Goal: Transaction & Acquisition: Purchase product/service

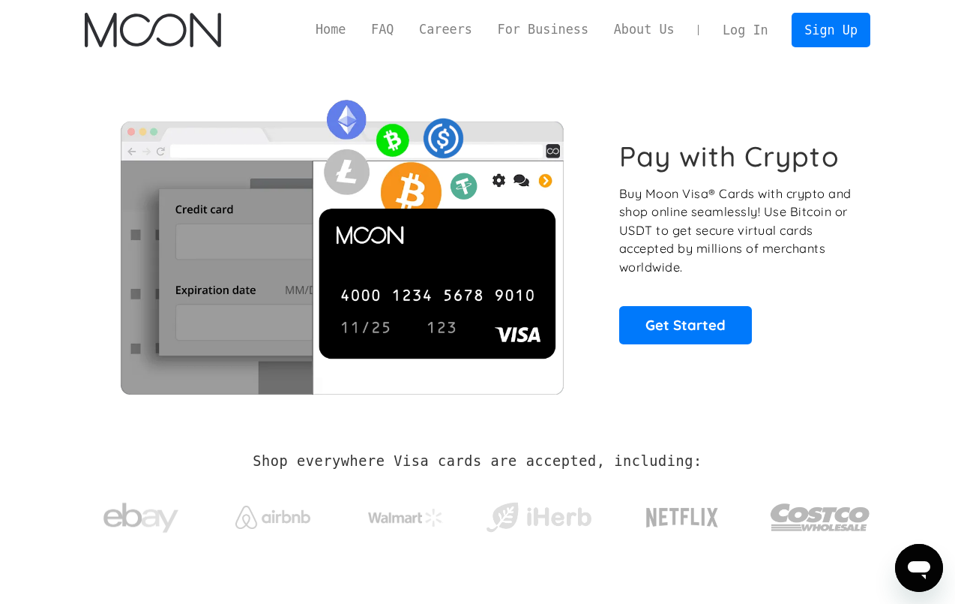
click at [736, 22] on link "Log In" at bounding box center [745, 29] width 70 height 33
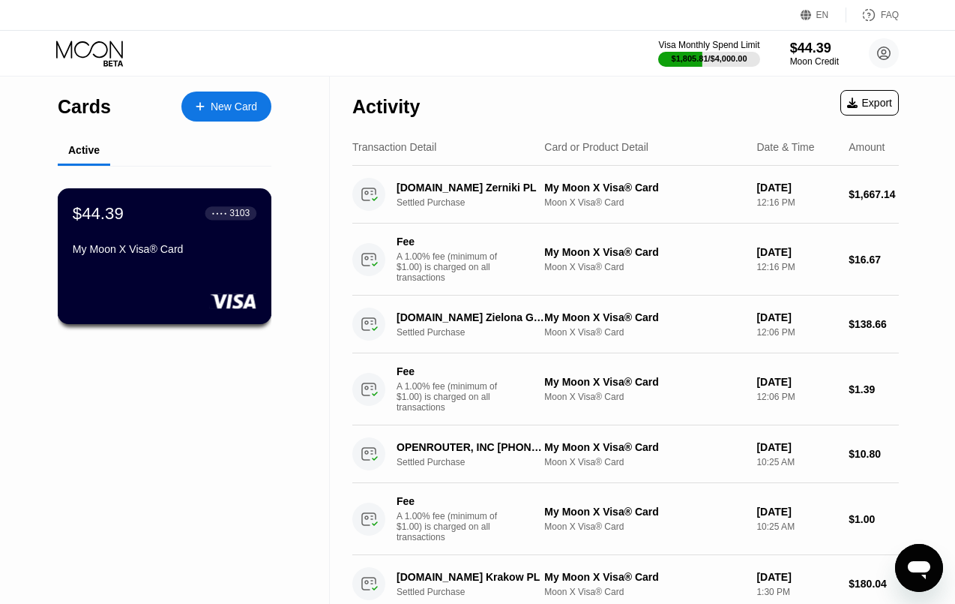
click at [217, 241] on div "$44.39 ● ● ● ● 3103 My Moon X Visa® Card" at bounding box center [165, 232] width 184 height 58
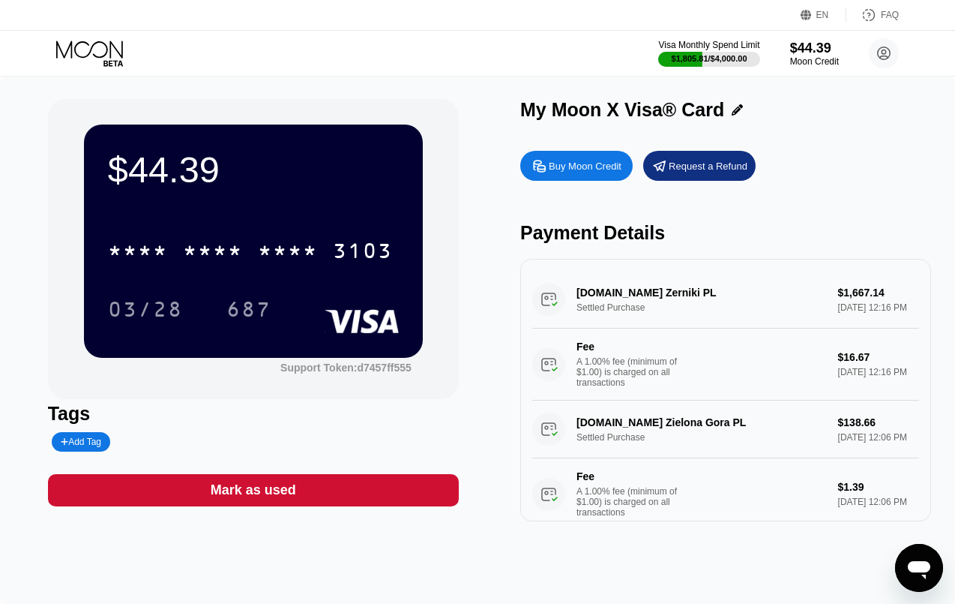
click at [592, 168] on div "Buy Moon Credit" at bounding box center [585, 166] width 73 height 13
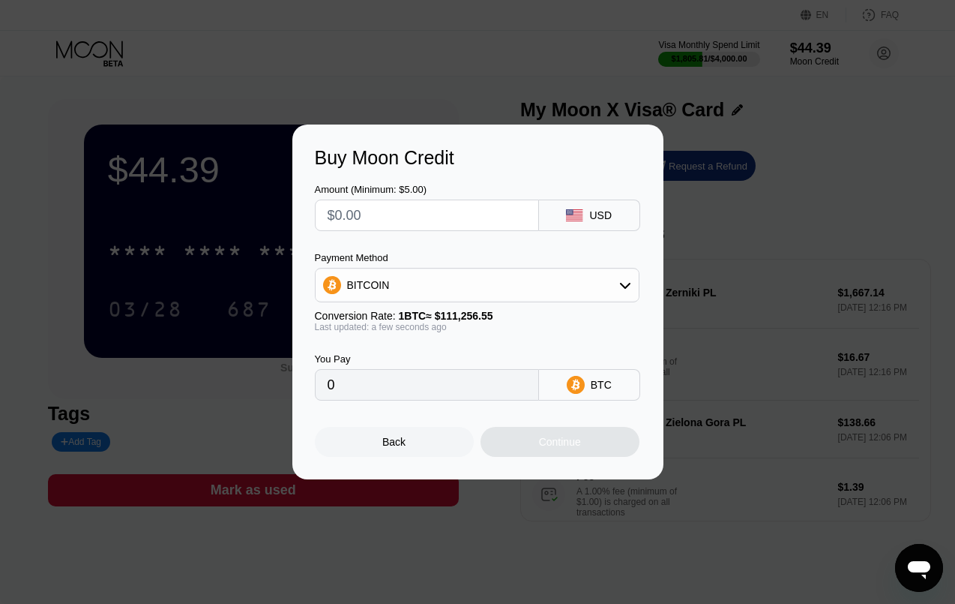
click at [451, 211] on input "text" at bounding box center [427, 215] width 199 height 30
type input "$2"
type input "0.00001798"
type input "$20"
type input "0.00017977"
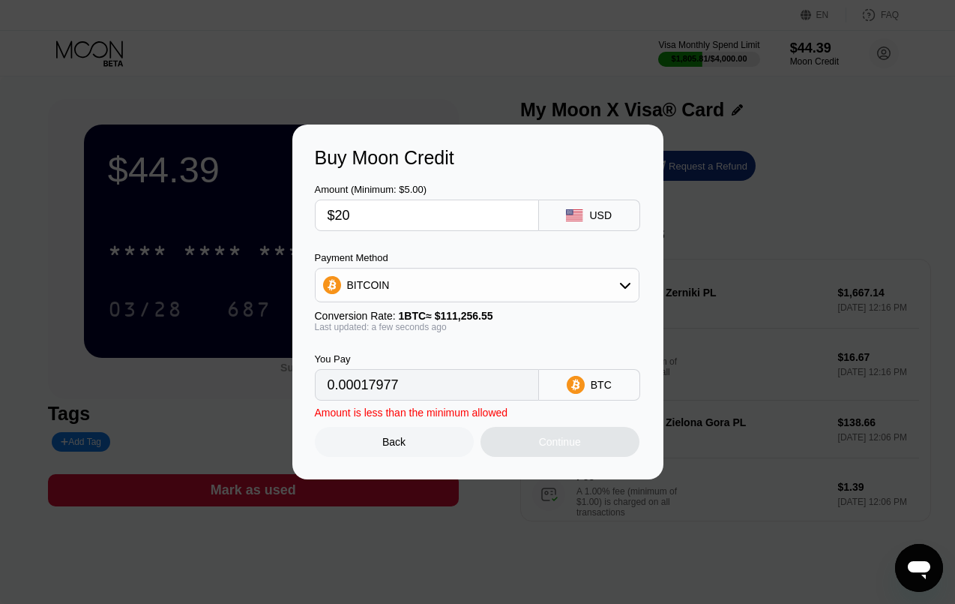
type input "$200"
type input "0.00179765"
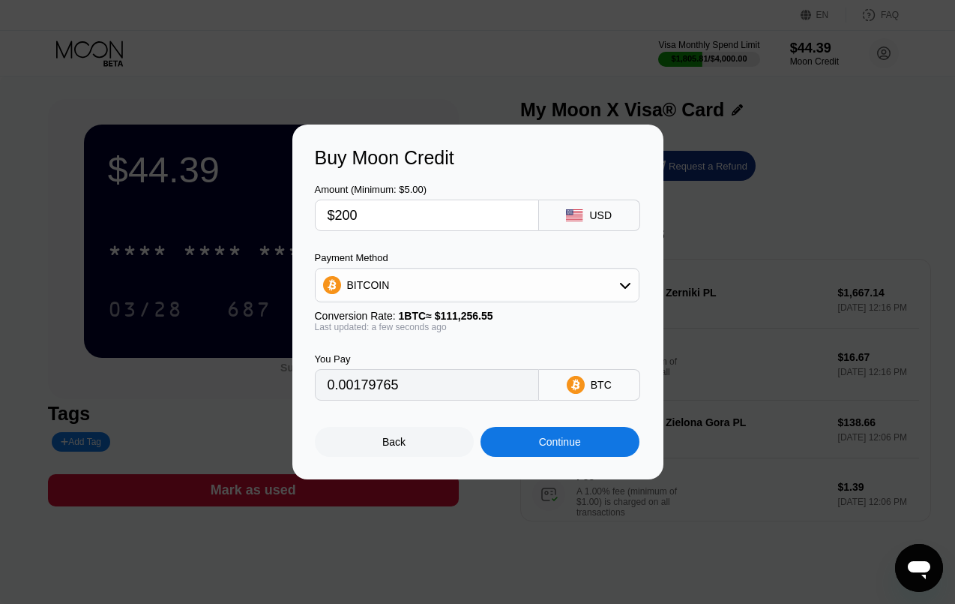
type input "$2000"
type input "0.01797648"
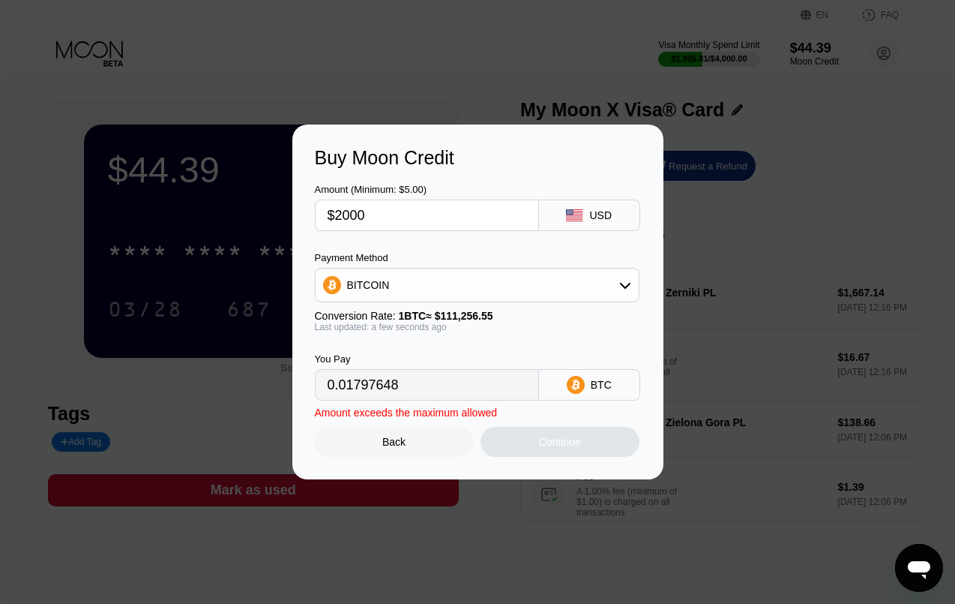
type input "$1999.99"
type input "0.01797639"
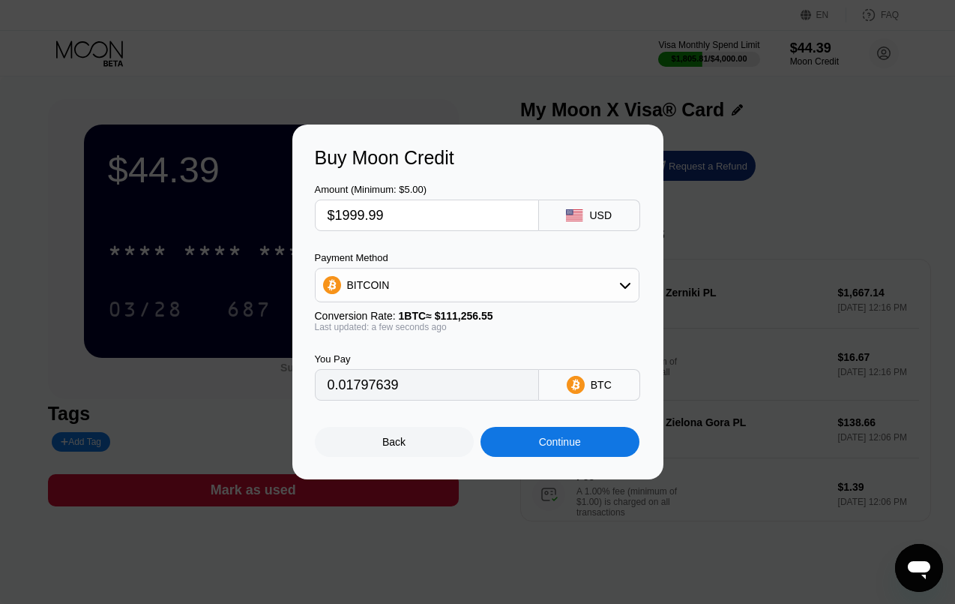
click at [579, 442] on div "Continue" at bounding box center [560, 442] width 42 height 12
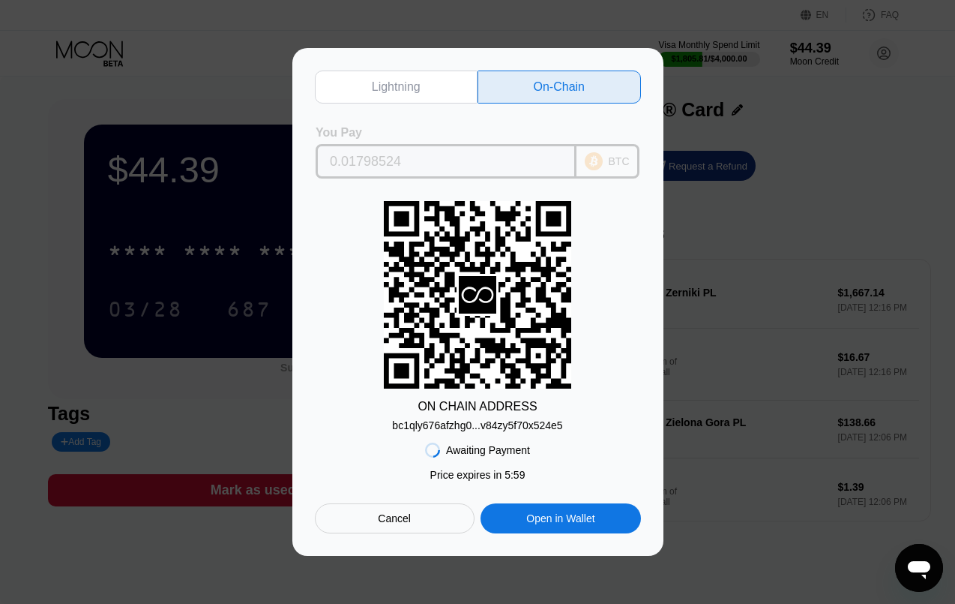
click at [502, 163] on input "0.01798524" at bounding box center [446, 161] width 232 height 30
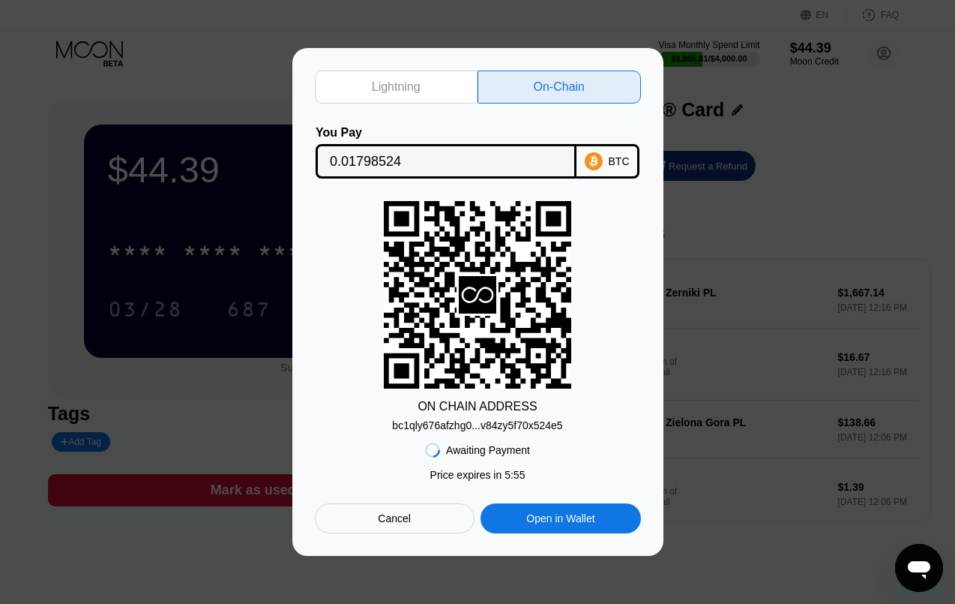
click at [454, 433] on div "Awaiting Payment Price expires in 5 : 55 Cancel Open in Wallet" at bounding box center [478, 482] width 326 height 102
click at [454, 427] on div "bc1qly676afzhg0...v84zy5f70x524e5" at bounding box center [477, 425] width 170 height 12
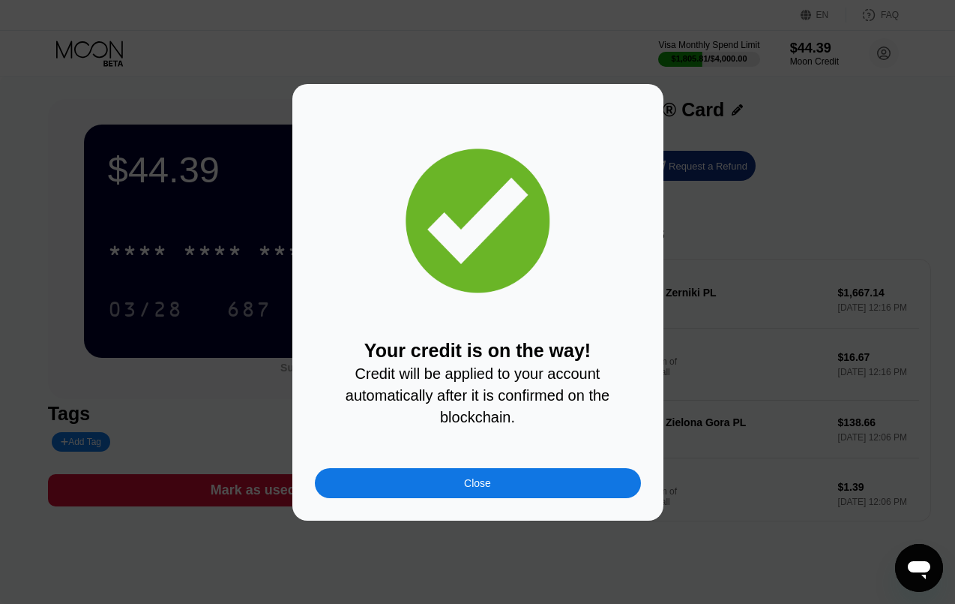
click at [429, 475] on div "Close" at bounding box center [478, 483] width 326 height 30
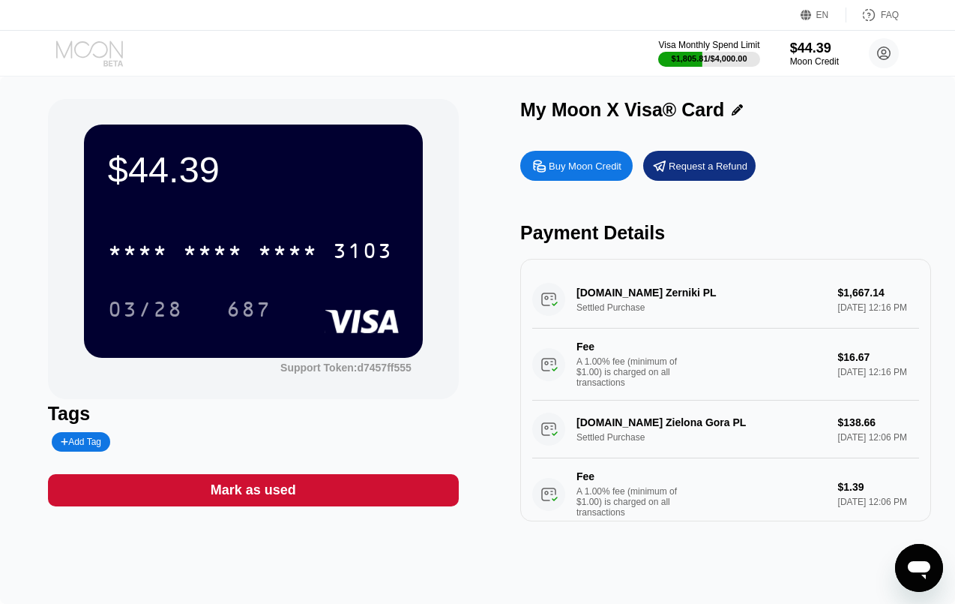
click at [95, 52] on icon at bounding box center [91, 53] width 70 height 26
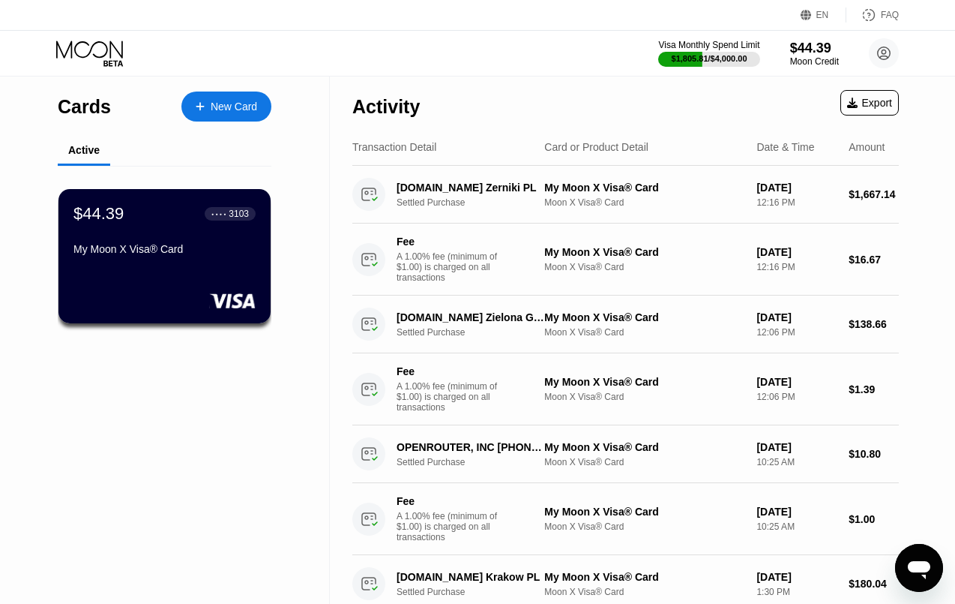
click at [95, 51] on icon at bounding box center [91, 53] width 70 height 26
click at [164, 265] on div "$44.39 ● ● ● ● 3103 My Moon X Visa® Card" at bounding box center [165, 256] width 214 height 136
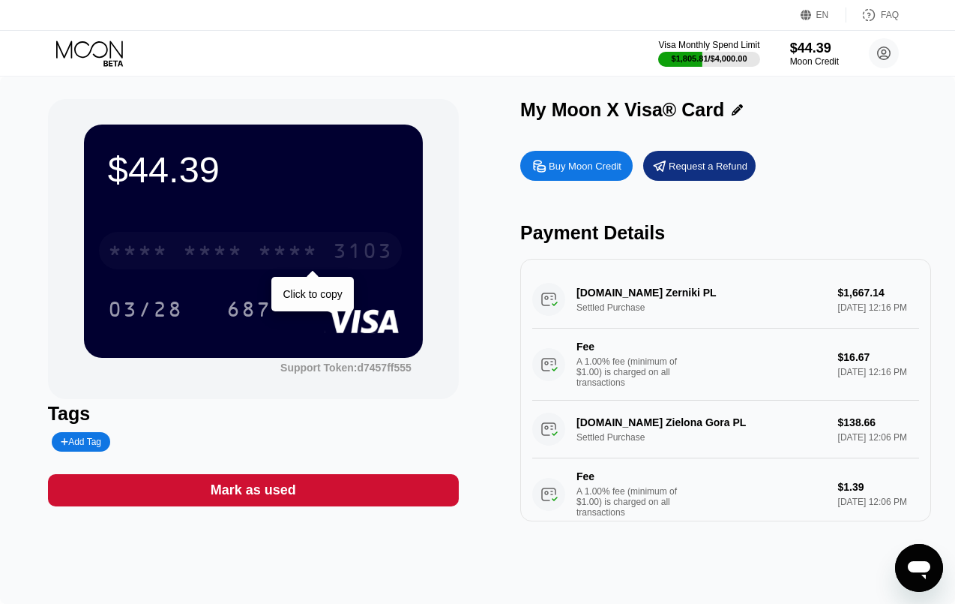
click at [300, 255] on div "* * * *" at bounding box center [288, 253] width 60 height 24
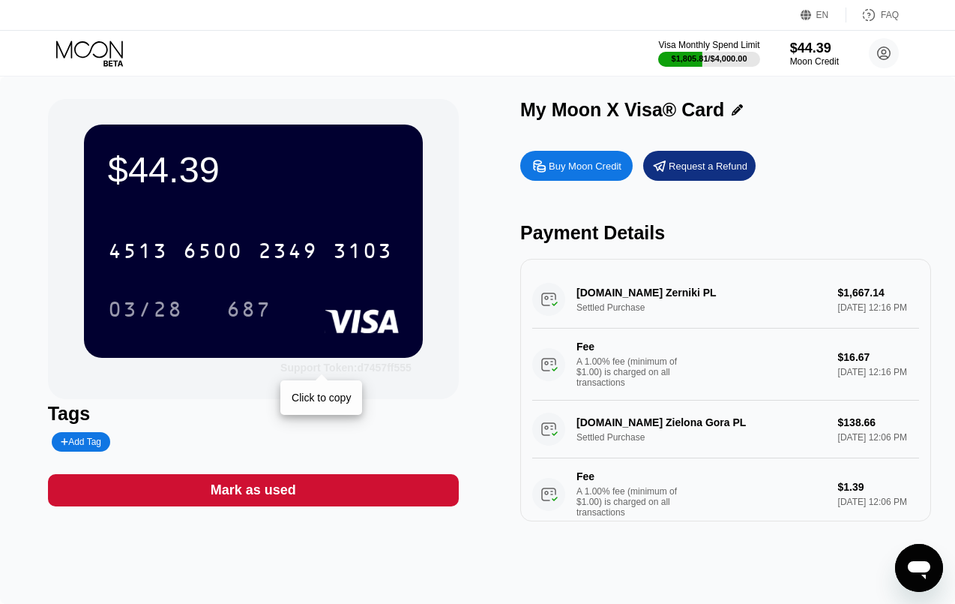
click at [383, 364] on div "Support Token: d7457ff555" at bounding box center [345, 367] width 131 height 12
click at [422, 56] on div "Visa Monthly Spend Limit $1,805.81 / $4,000.00 $44.39 Moon Credit paywithmoon.f…" at bounding box center [477, 53] width 955 height 45
click at [592, 163] on div "Buy Moon Credit" at bounding box center [585, 166] width 73 height 13
type input "0"
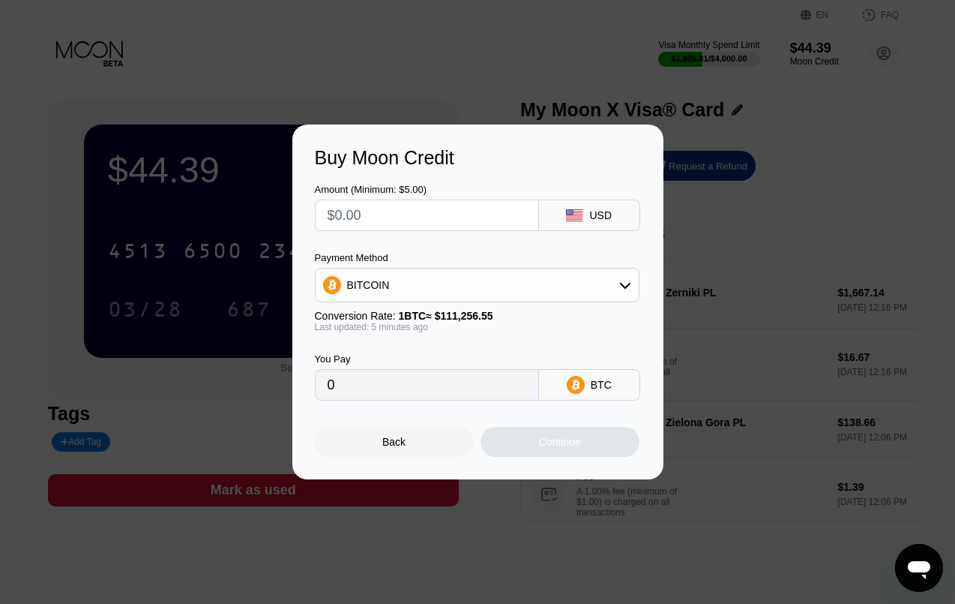
click at [433, 211] on input "text" at bounding box center [427, 215] width 199 height 30
type input "$2"
type input "0.00001799"
type input "$20"
type input "0.00017983"
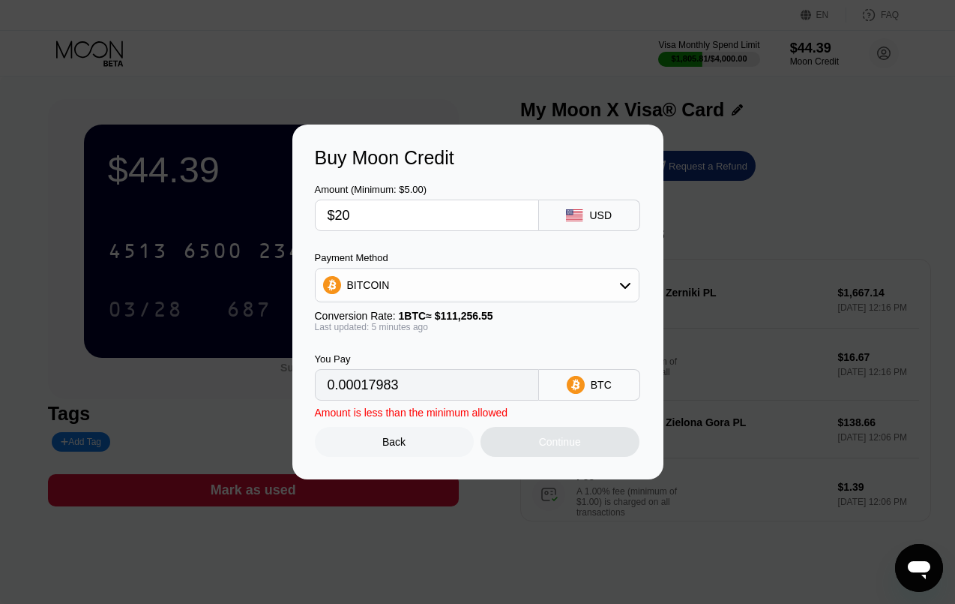
type input "$200"
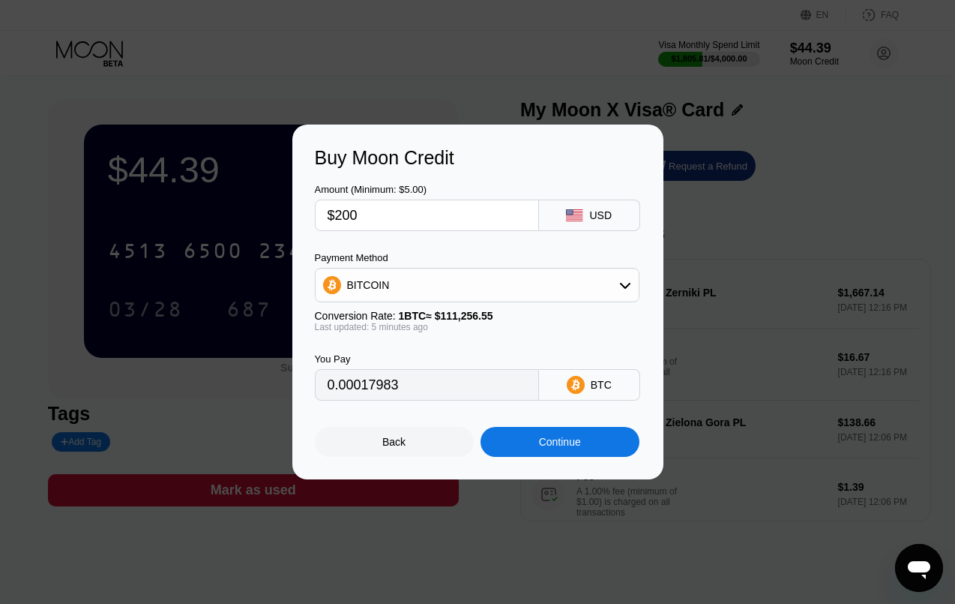
type input "0.00179829"
type input "$200"
click at [583, 444] on div "Continue" at bounding box center [560, 442] width 159 height 30
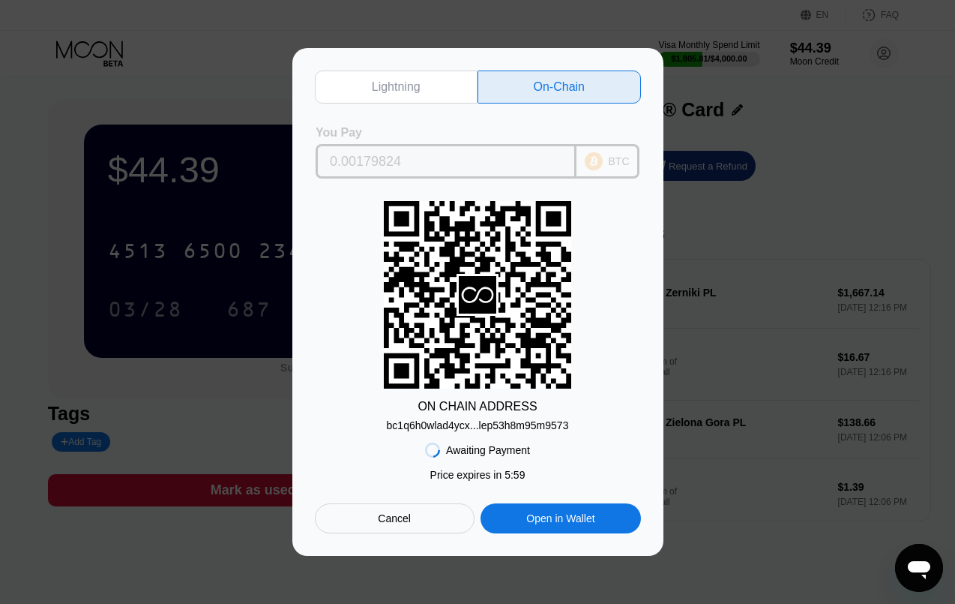
click at [466, 177] on div "0.00179824" at bounding box center [446, 161] width 261 height 34
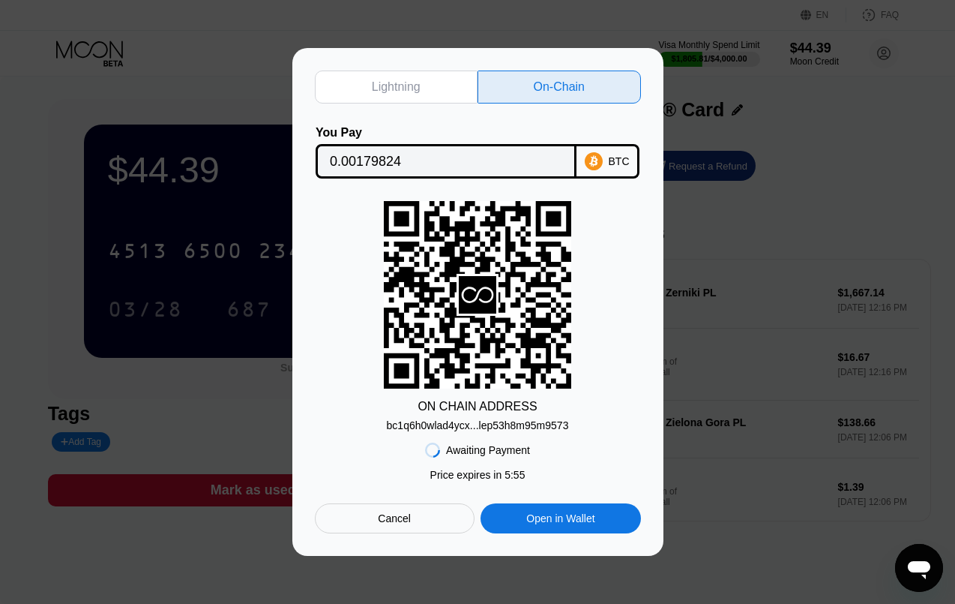
click at [515, 432] on div "Awaiting Payment Price expires in 5 : 55 Cancel Open in Wallet" at bounding box center [478, 482] width 326 height 102
click at [511, 426] on div "bc1q6h0wlad4ycx...lep53h8m95m9573" at bounding box center [478, 425] width 182 height 12
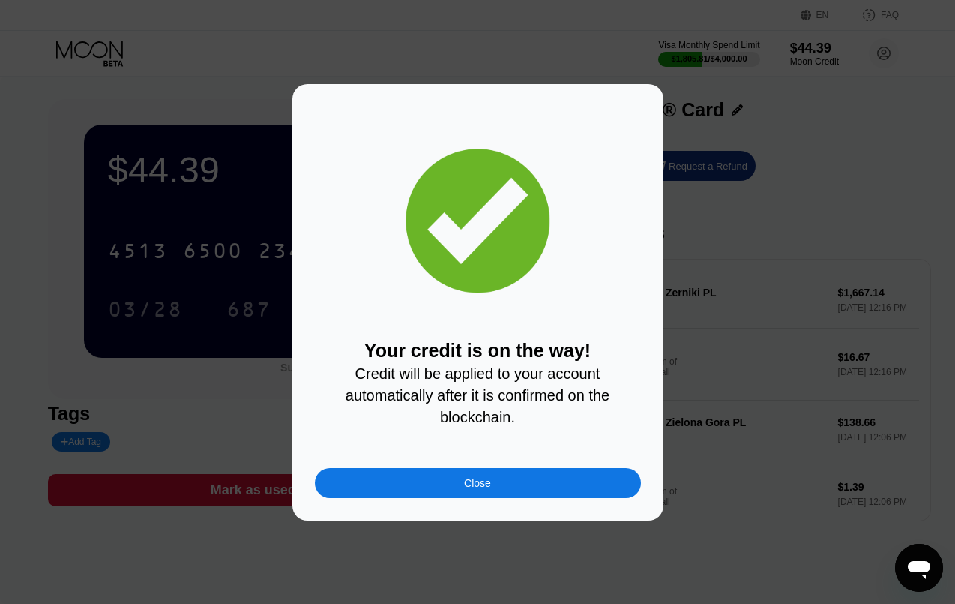
click at [475, 466] on div "Your credit is on the way! Credit will be applied to your account automatically…" at bounding box center [478, 301] width 326 height 391
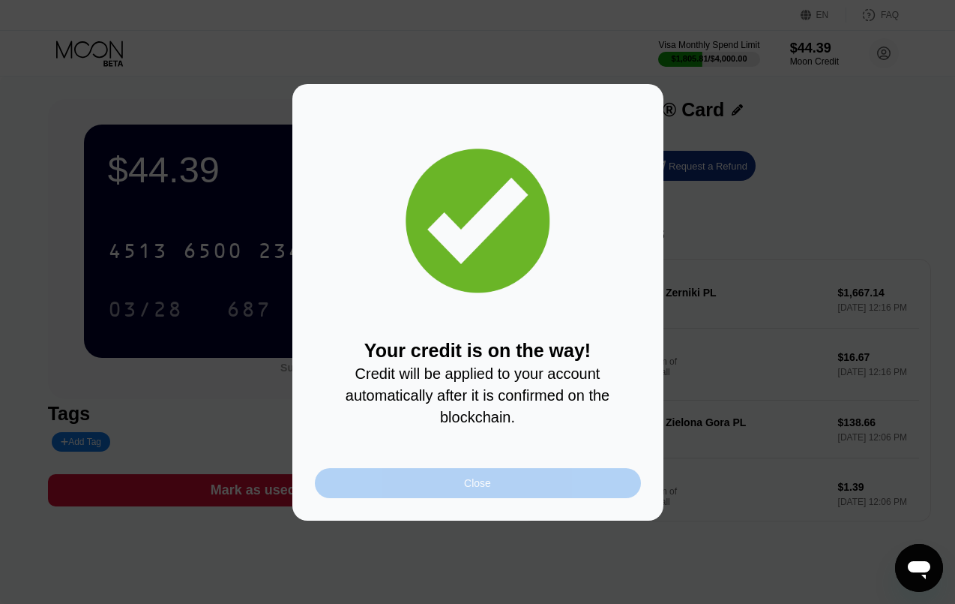
click at [475, 478] on div "Close" at bounding box center [477, 483] width 27 height 12
